Goal: Task Accomplishment & Management: Use online tool/utility

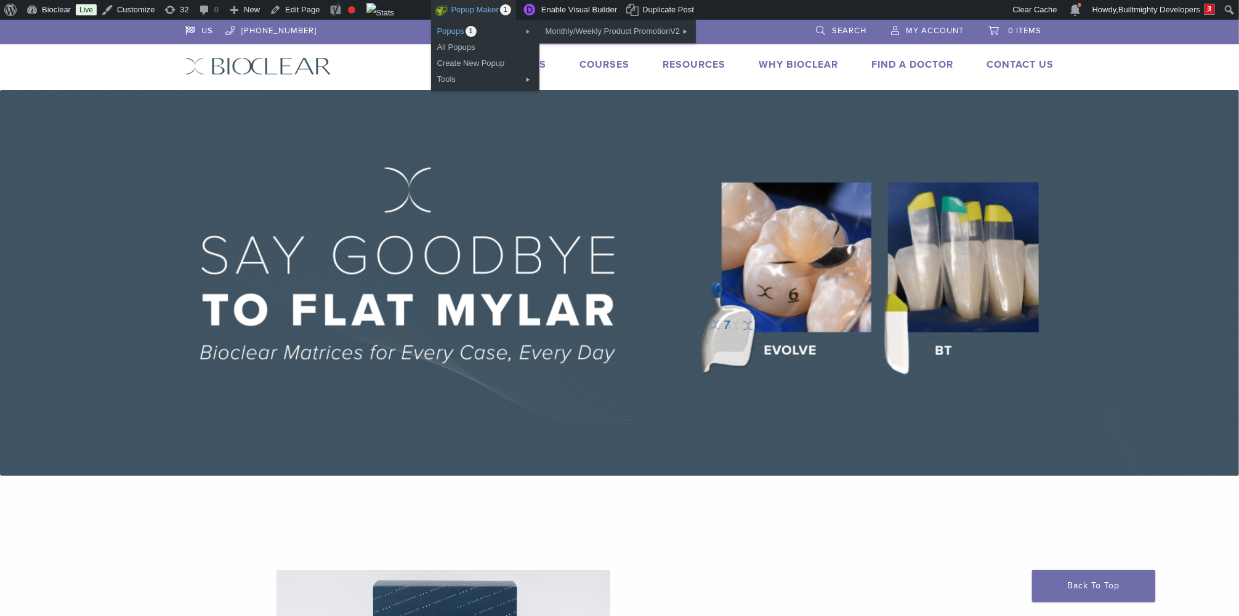
click at [469, 33] on link "Popups 1" at bounding box center [485, 31] width 108 height 16
click at [743, 31] on link "Open Popup" at bounding box center [745, 31] width 99 height 16
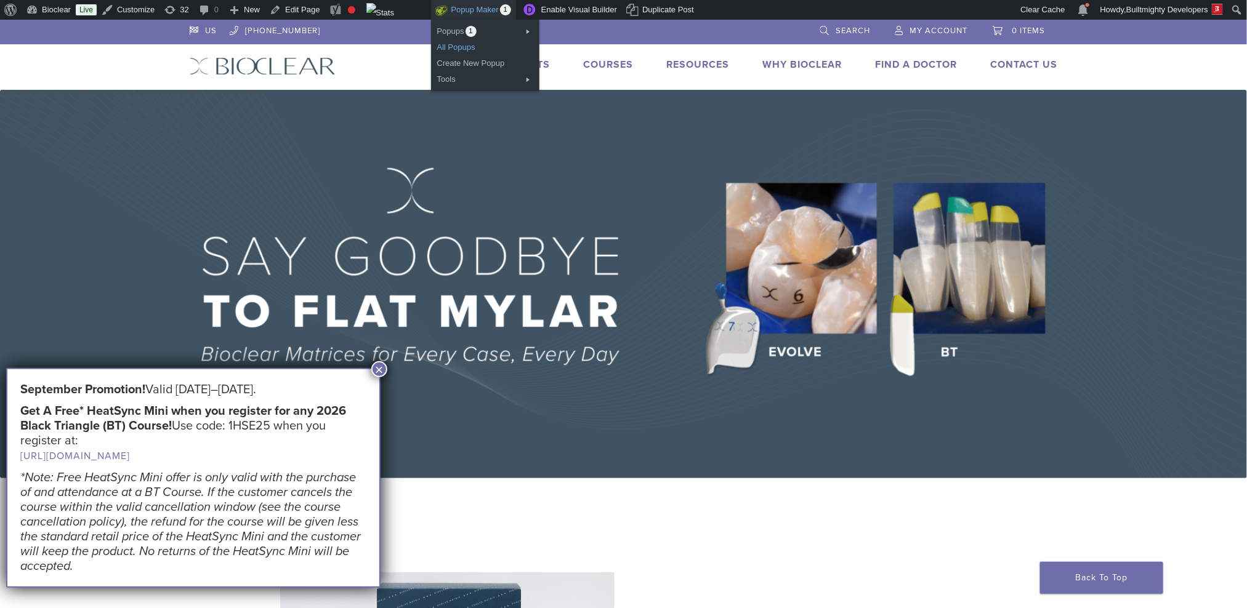
click at [462, 46] on link "All Popups" at bounding box center [485, 47] width 108 height 16
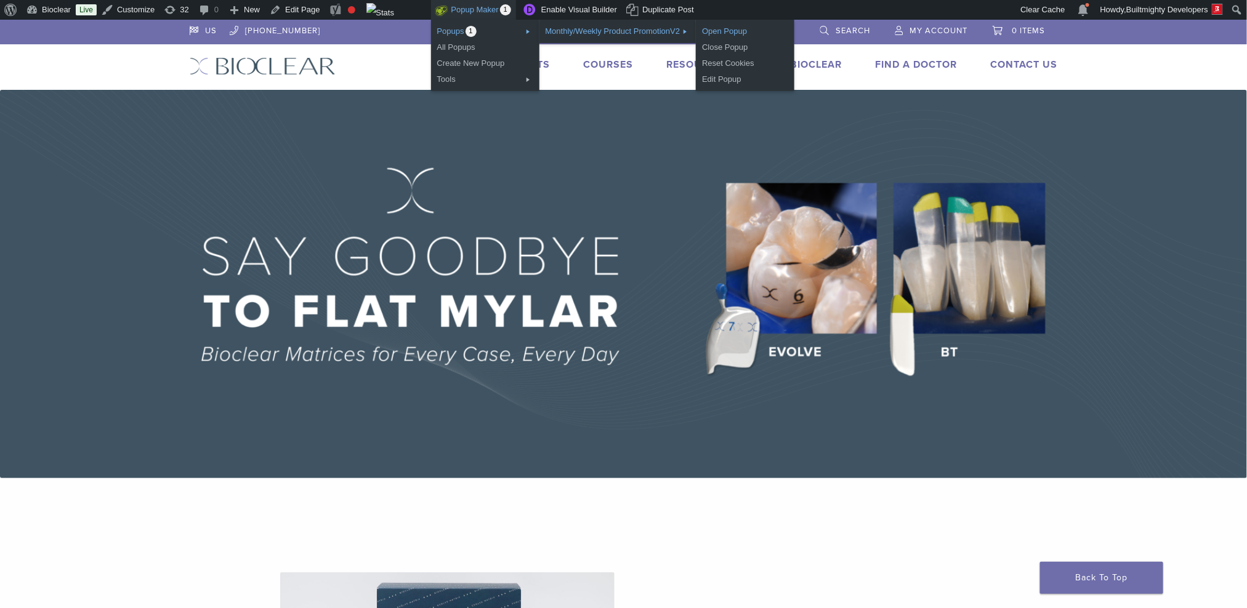
click at [744, 30] on link "Open Popup" at bounding box center [745, 31] width 99 height 16
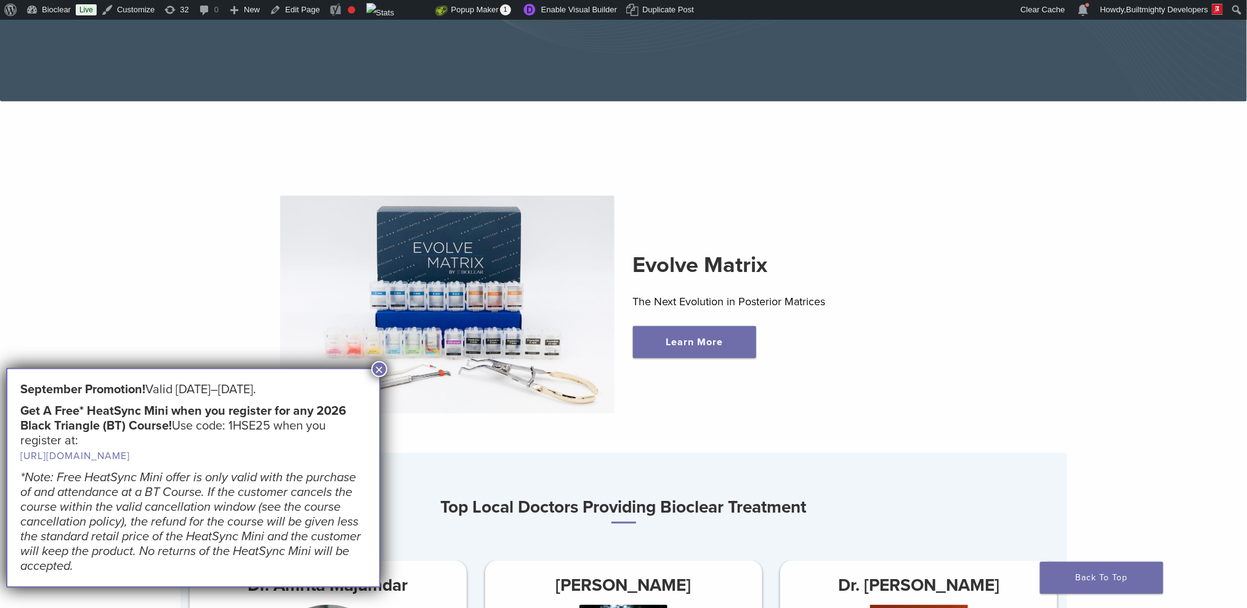
scroll to position [376, 0]
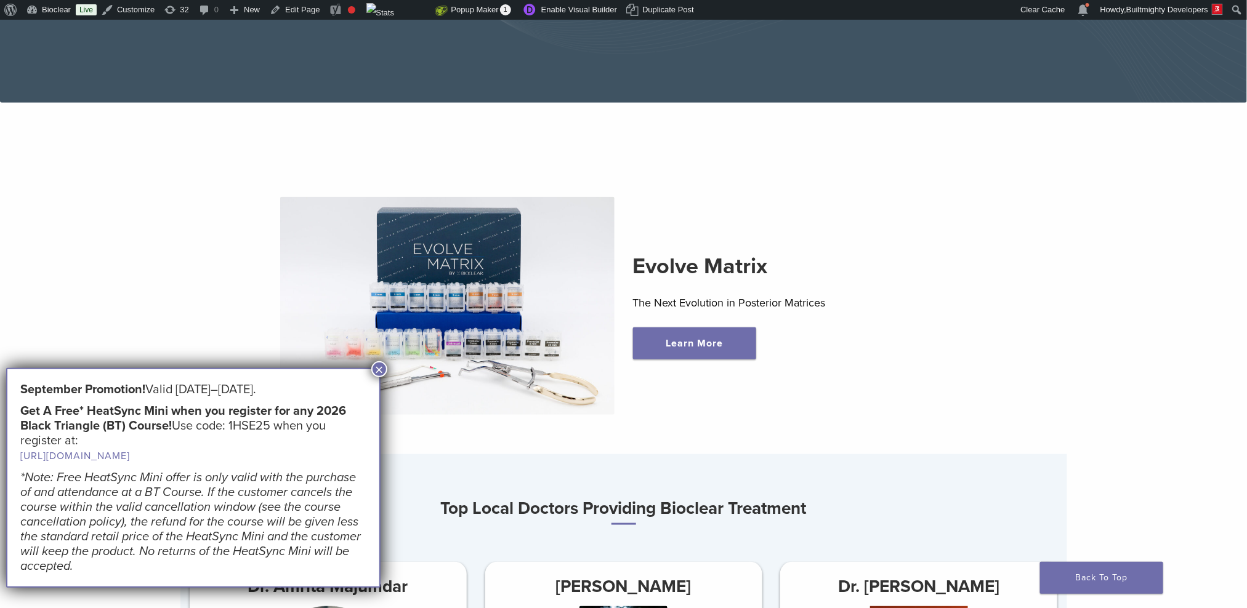
click at [151, 494] on em "*Note: Free HeatSync Mini offer is only valid with the purchase of and attendan…" at bounding box center [190, 521] width 340 height 103
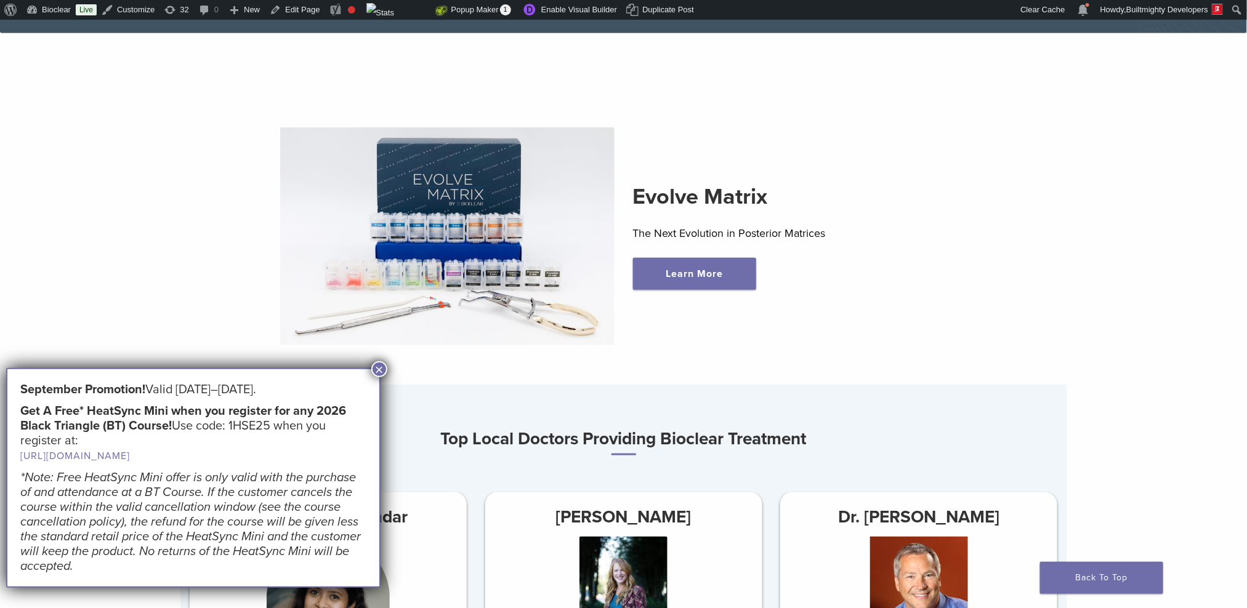
scroll to position [447, 0]
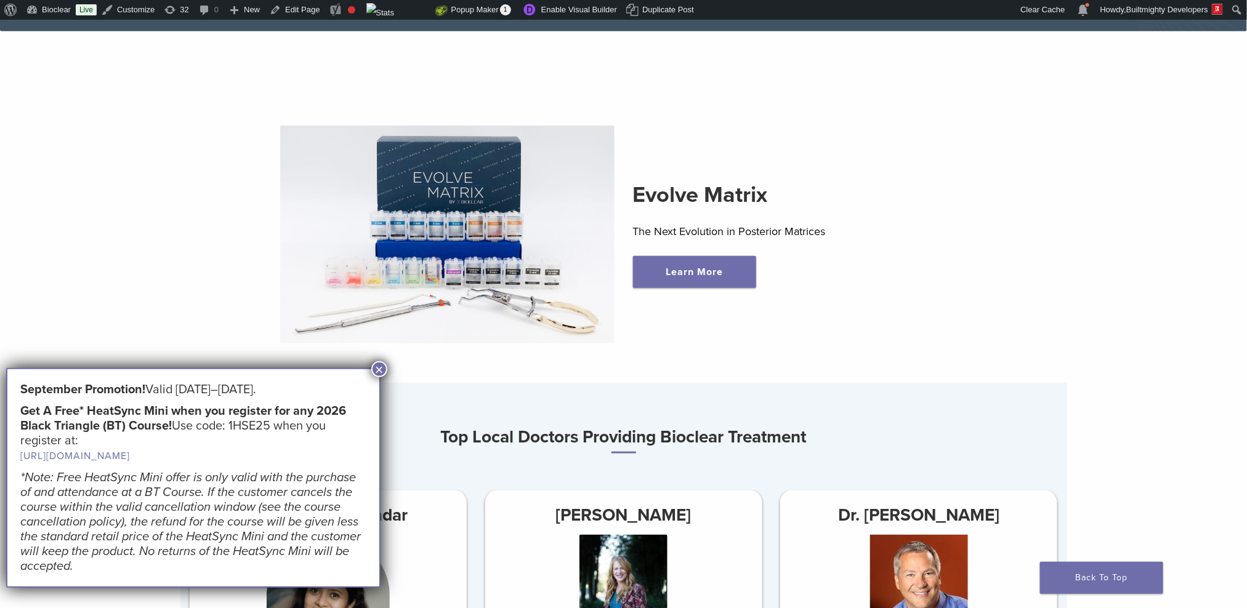
click at [113, 574] on h5 "*Note: Free HeatSync Mini offer is only valid with the purchase of and attendan…" at bounding box center [193, 521] width 346 height 103
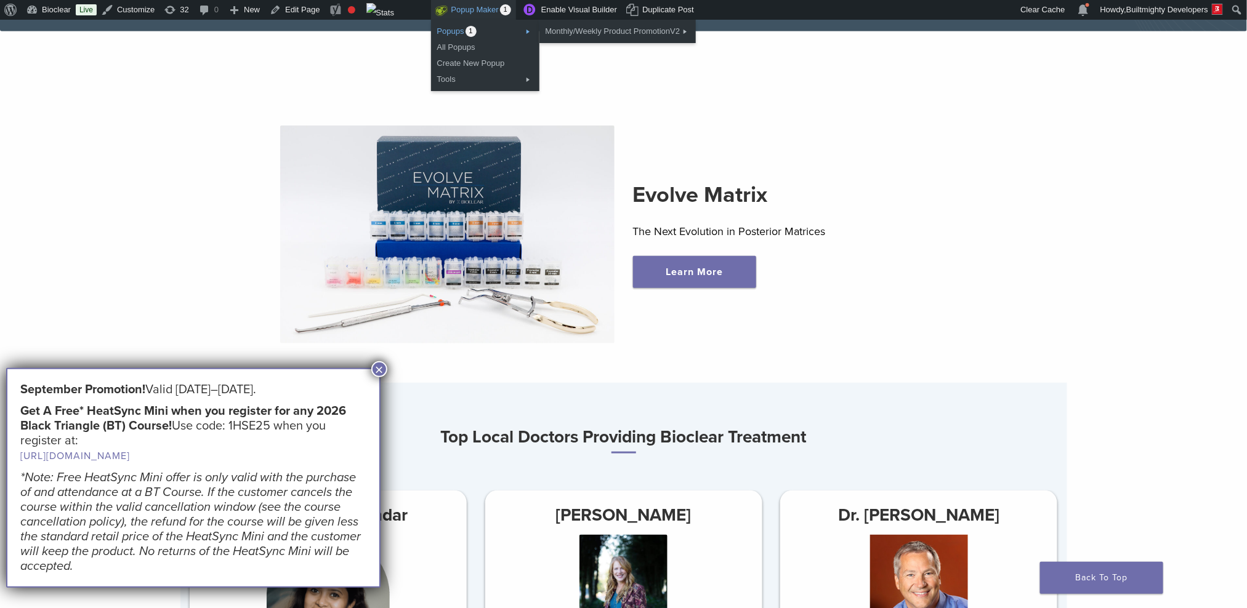
scroll to position [448, 0]
click at [464, 46] on link "All Popups" at bounding box center [485, 47] width 108 height 16
